Goal: Task Accomplishment & Management: Manage account settings

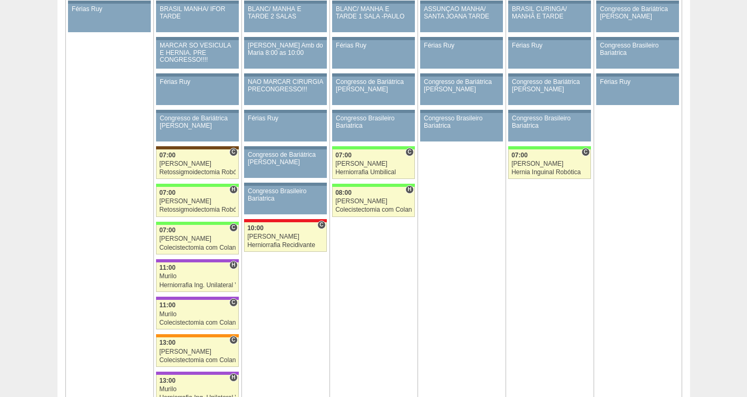
scroll to position [1238, 0]
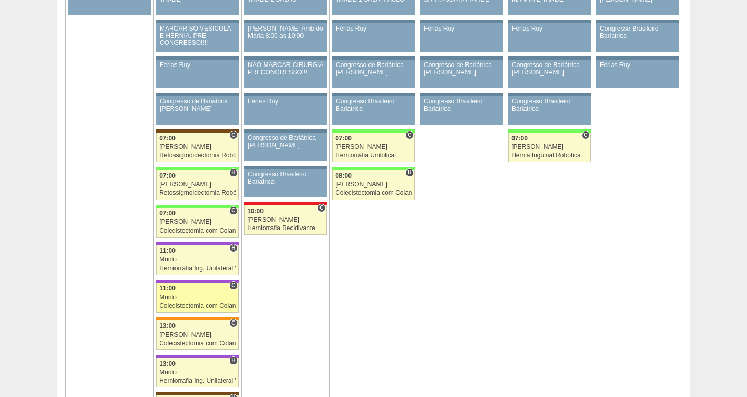
click at [179, 298] on div "Murilo" at bounding box center [197, 297] width 76 height 7
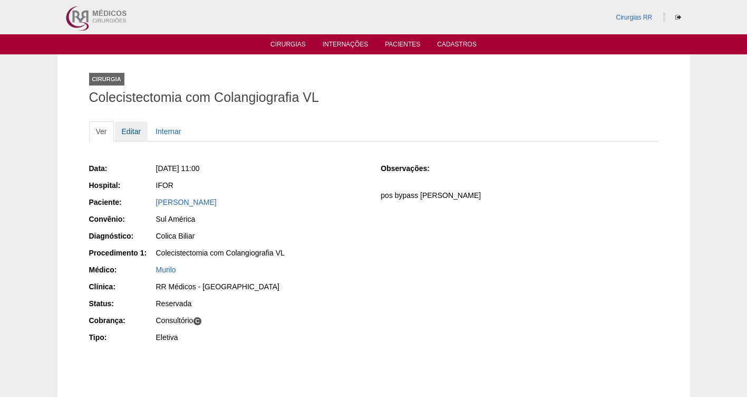
click at [128, 130] on link "Editar" at bounding box center [131, 131] width 33 height 20
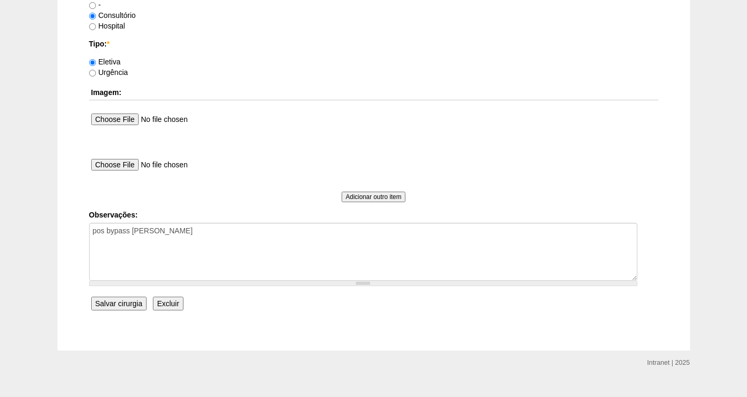
scroll to position [951, 0]
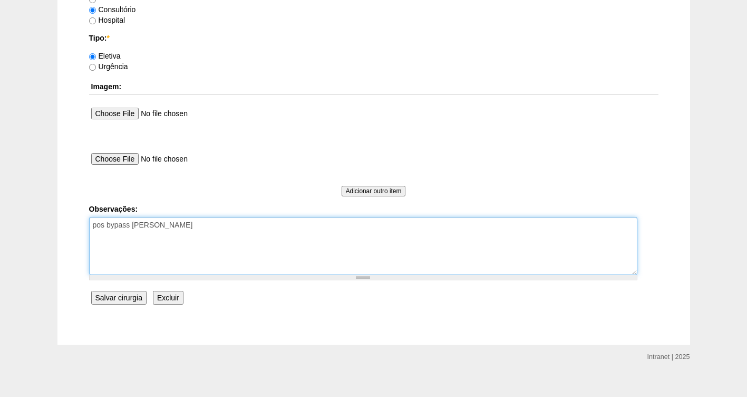
drag, startPoint x: 218, startPoint y: 225, endPoint x: 222, endPoint y: 221, distance: 5.6
click at [221, 225] on textarea "pos bypass checar petersen" at bounding box center [363, 246] width 549 height 58
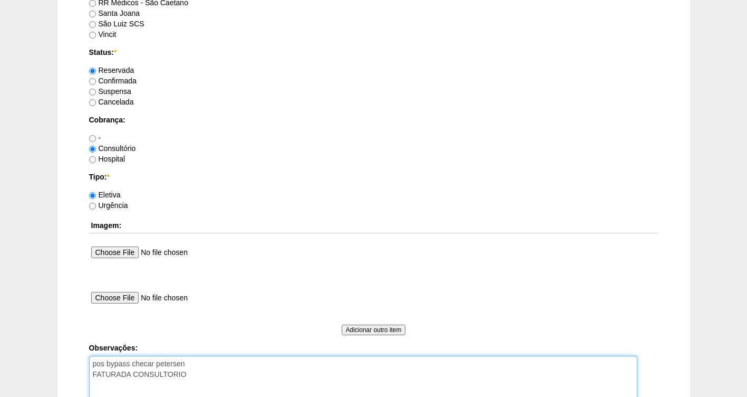
scroll to position [803, 0]
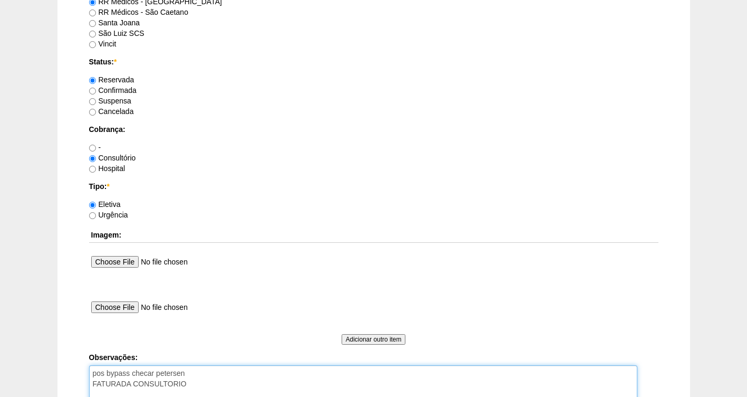
type textarea "pos bypass checar petersen FATURADA CONSULTORIO"
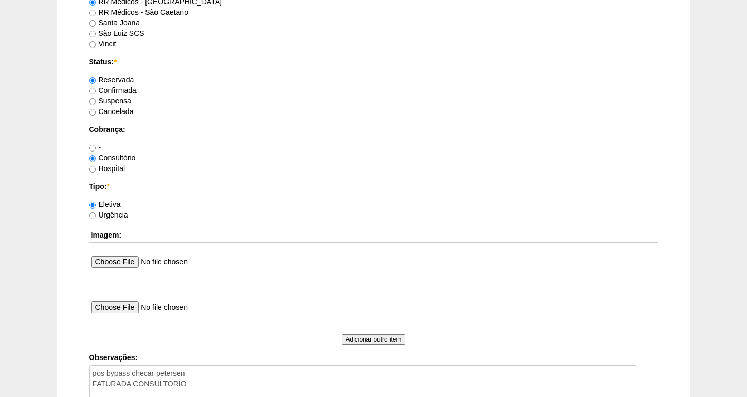
click at [131, 89] on label "Confirmada" at bounding box center [112, 90] width 47 height 8
click at [96, 89] on input "Confirmada" at bounding box center [92, 91] width 7 height 7
radio input "true"
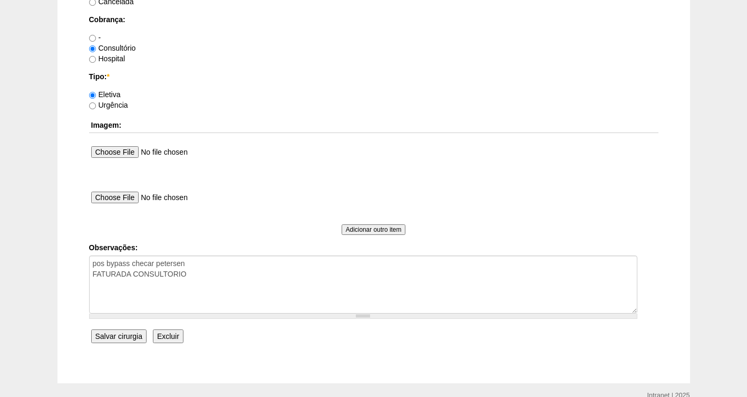
scroll to position [963, 0]
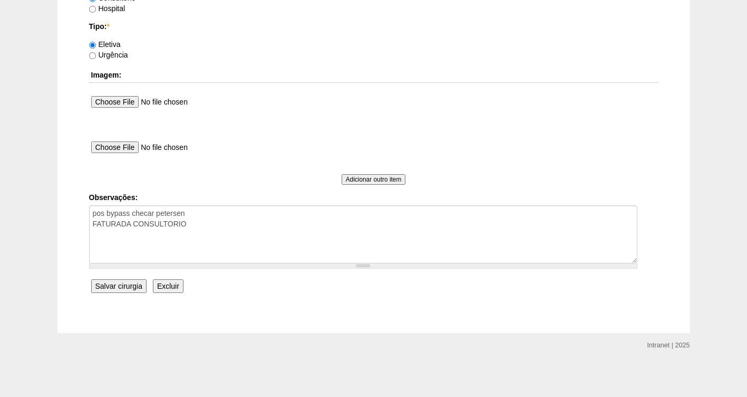
click at [109, 285] on input "Salvar cirurgia" at bounding box center [118, 286] width 55 height 14
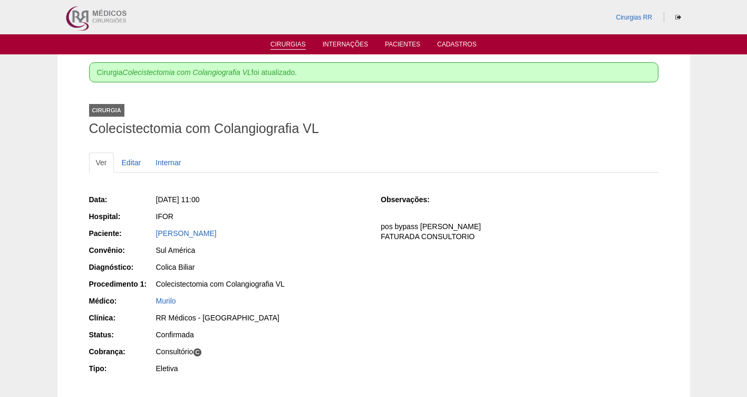
click at [276, 49] on link "Cirurgias" at bounding box center [288, 45] width 35 height 9
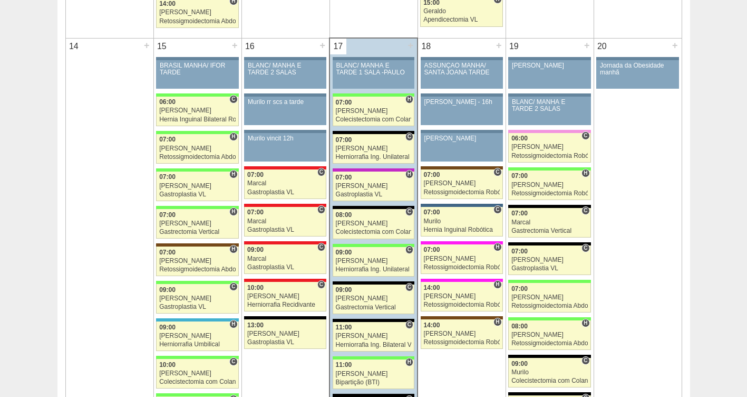
scroll to position [1042, 0]
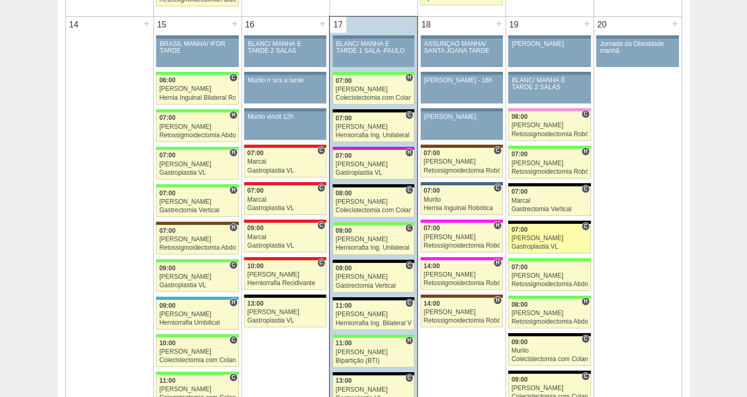
click at [530, 236] on div "[PERSON_NAME]" at bounding box center [550, 238] width 76 height 7
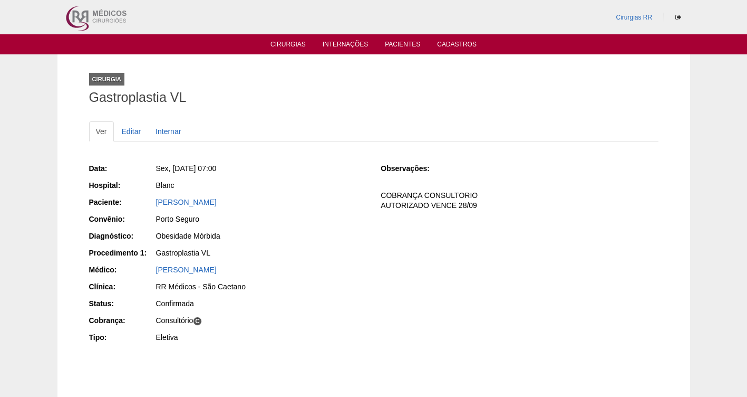
drag, startPoint x: 233, startPoint y: 167, endPoint x: 175, endPoint y: 171, distance: 58.2
click at [175, 171] on div "Sex, 19/09/2025 - 07:00" at bounding box center [261, 168] width 210 height 11
copy span "19/09/2025 - 07:00"
click at [285, 43] on link "Cirurgias" at bounding box center [288, 45] width 35 height 9
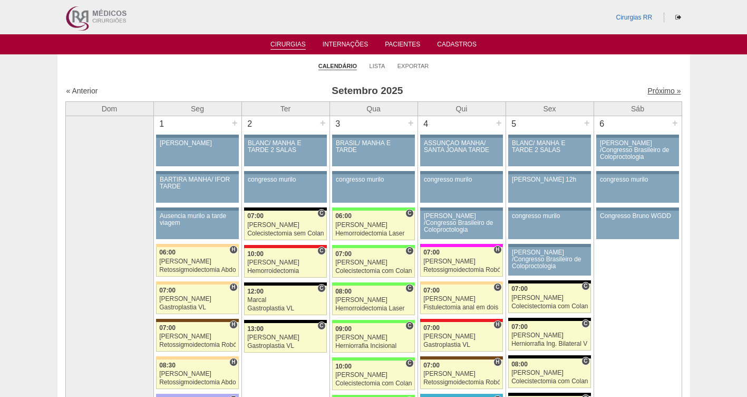
click at [651, 93] on link "Próximo »" at bounding box center [664, 90] width 33 height 8
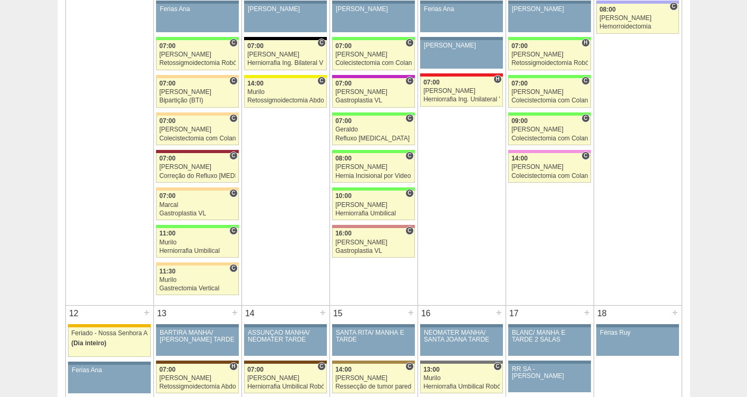
scroll to position [684, 0]
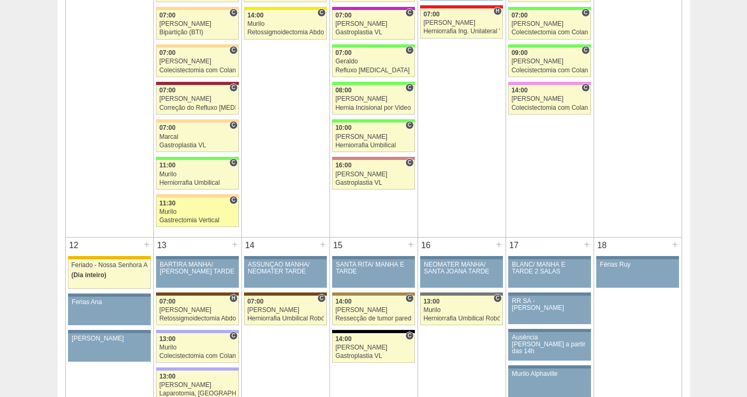
click at [192, 213] on div "Murilo" at bounding box center [197, 211] width 76 height 7
